Goal: Task Accomplishment & Management: Manage account settings

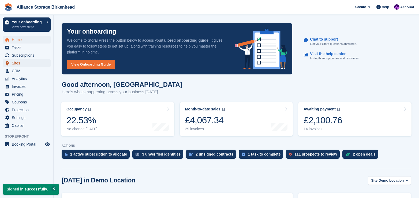
click at [25, 63] on span "Sites" at bounding box center [28, 63] width 32 height 8
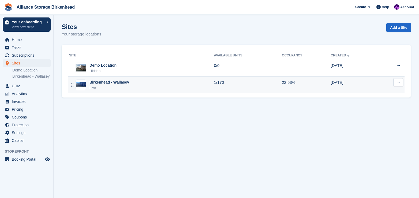
click at [160, 81] on div "Birkenhead - Wallasey Live" at bounding box center [141, 84] width 145 height 11
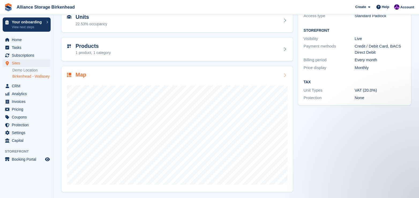
click at [235, 82] on div at bounding box center [177, 132] width 221 height 107
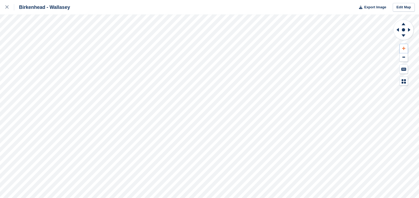
click at [405, 45] on button at bounding box center [404, 48] width 8 height 9
click at [405, 47] on icon at bounding box center [403, 48] width 3 height 4
click at [406, 47] on button at bounding box center [404, 48] width 8 height 9
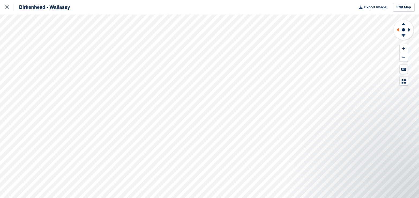
click at [400, 31] on icon at bounding box center [397, 30] width 7 height 14
click at [405, 48] on icon at bounding box center [403, 48] width 3 height 3
click at [405, 47] on icon at bounding box center [403, 48] width 3 height 4
click at [398, 31] on icon at bounding box center [397, 30] width 7 height 14
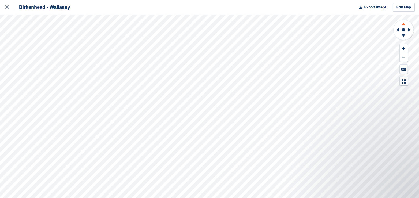
click at [403, 24] on icon at bounding box center [404, 24] width 4 height 2
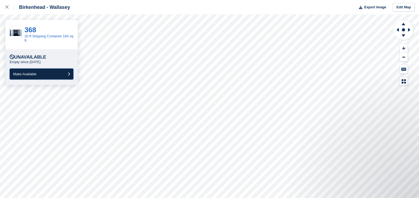
click at [55, 75] on button "Make Available" at bounding box center [42, 73] width 64 height 11
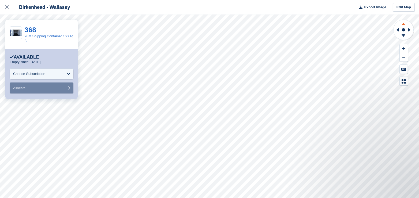
click at [405, 24] on icon at bounding box center [404, 23] width 14 height 7
click at [411, 31] on icon at bounding box center [410, 30] width 7 height 14
click at [32, 29] on link "64" at bounding box center [29, 30] width 8 height 8
click at [6, 8] on icon at bounding box center [6, 6] width 3 height 3
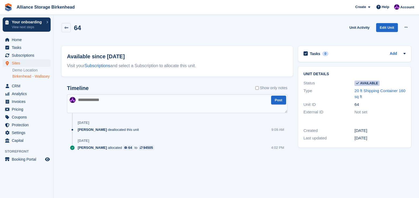
click at [403, 28] on button at bounding box center [406, 27] width 10 height 8
click at [382, 35] on p "Make unavailable" at bounding box center [385, 37] width 47 height 7
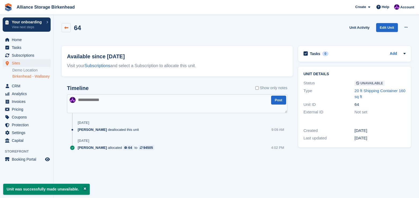
click at [66, 26] on icon at bounding box center [66, 28] width 4 height 4
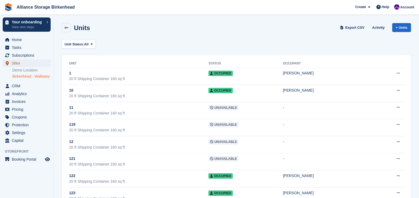
click at [33, 64] on span "Sites" at bounding box center [28, 63] width 32 height 8
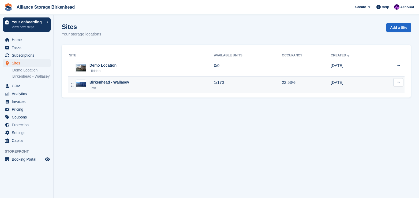
click at [225, 84] on td "1/170" at bounding box center [248, 84] width 68 height 17
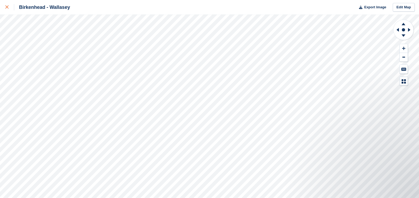
click at [7, 10] on div at bounding box center [9, 7] width 9 height 6
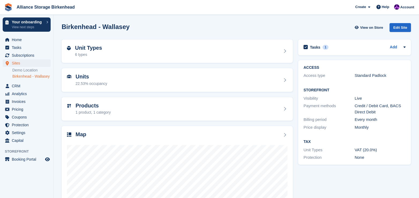
click at [405, 5] on span "Account" at bounding box center [408, 7] width 14 height 5
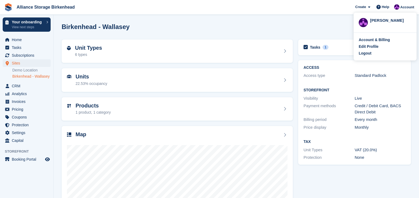
click at [368, 55] on div "Logout" at bounding box center [365, 53] width 13 height 6
